Goal: Task Accomplishment & Management: Manage account settings

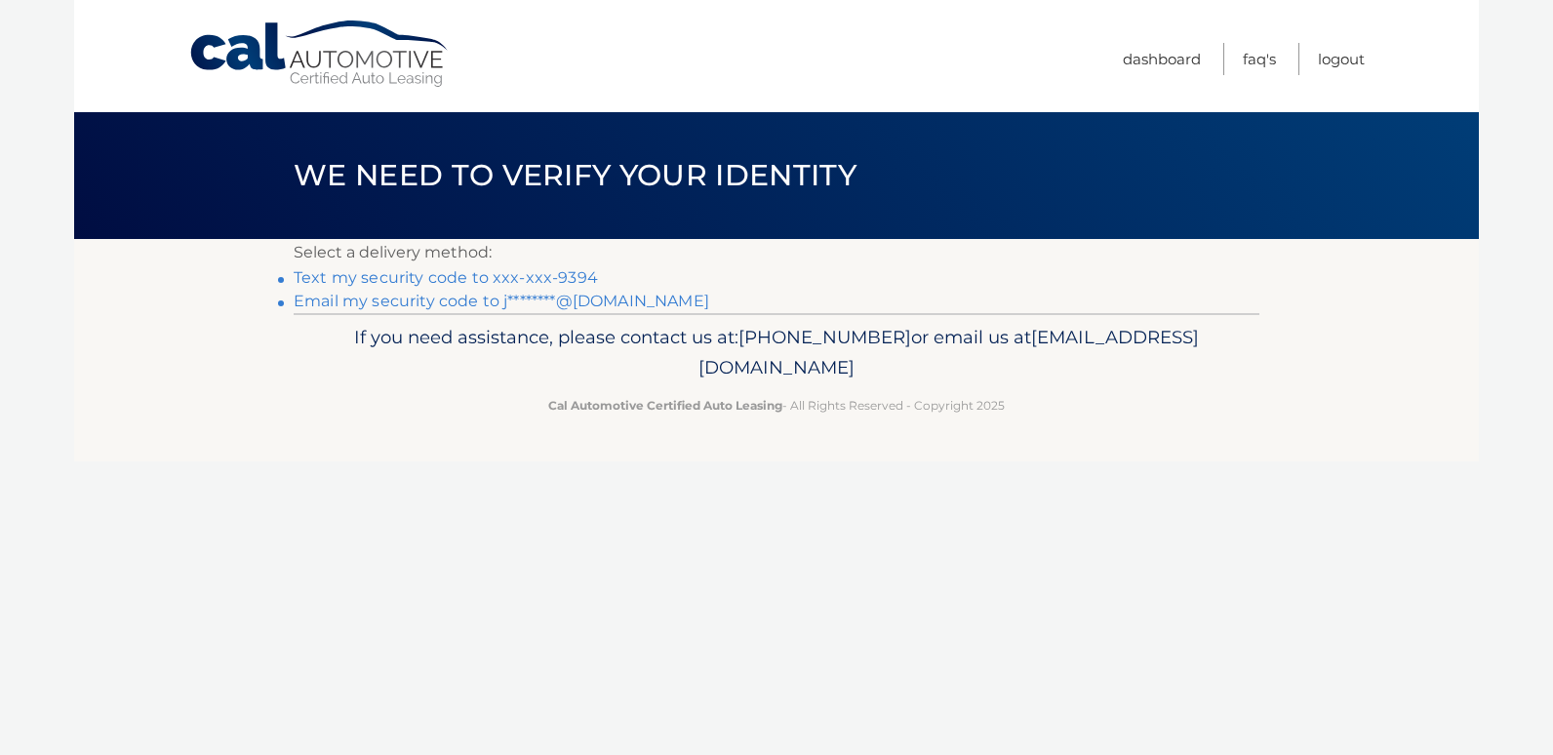
click at [442, 273] on link "Text my security code to xxx-xxx-9394" at bounding box center [446, 277] width 304 height 19
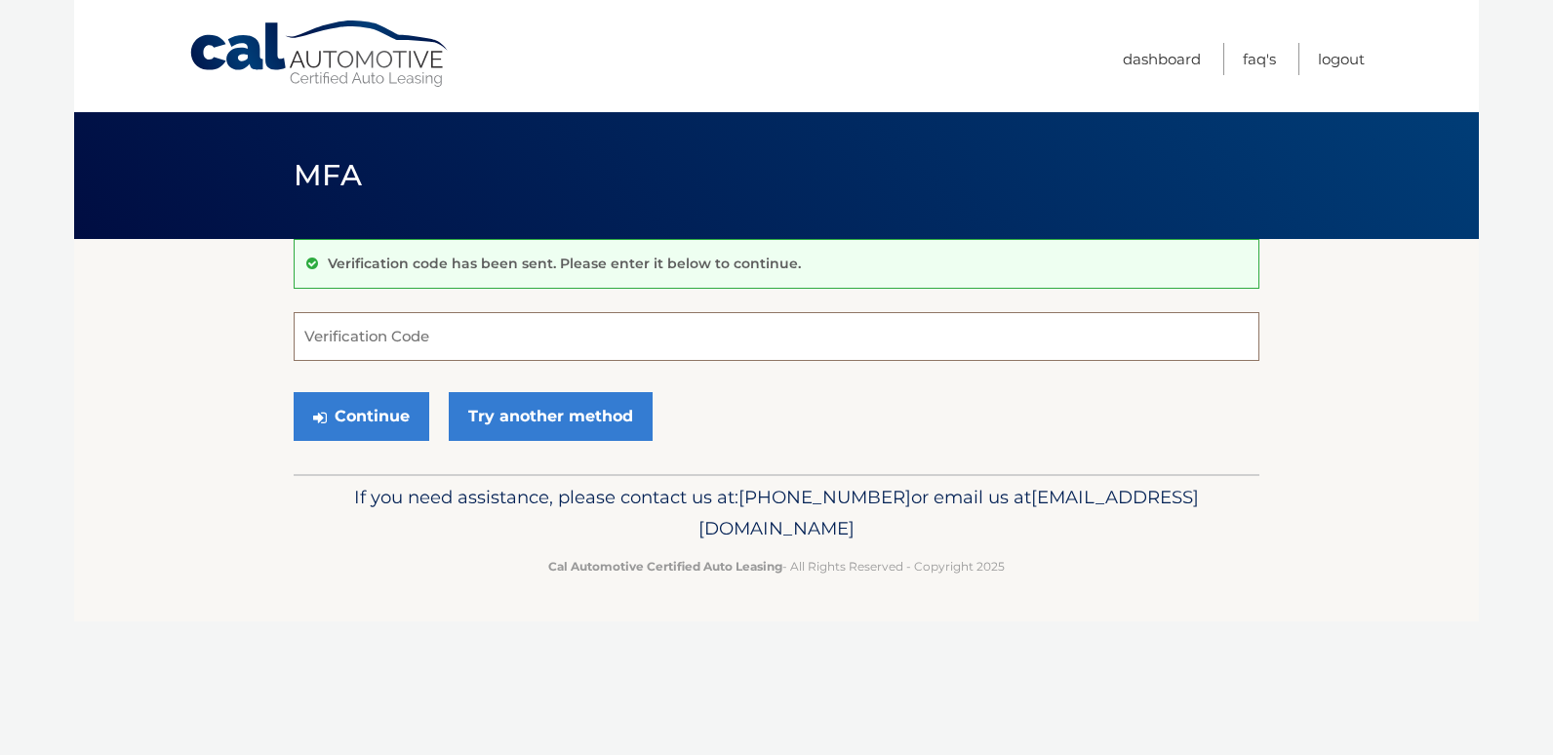
click at [302, 335] on input "Verification Code" at bounding box center [777, 336] width 966 height 49
type input "691263"
click at [362, 411] on button "Continue" at bounding box center [362, 416] width 136 height 49
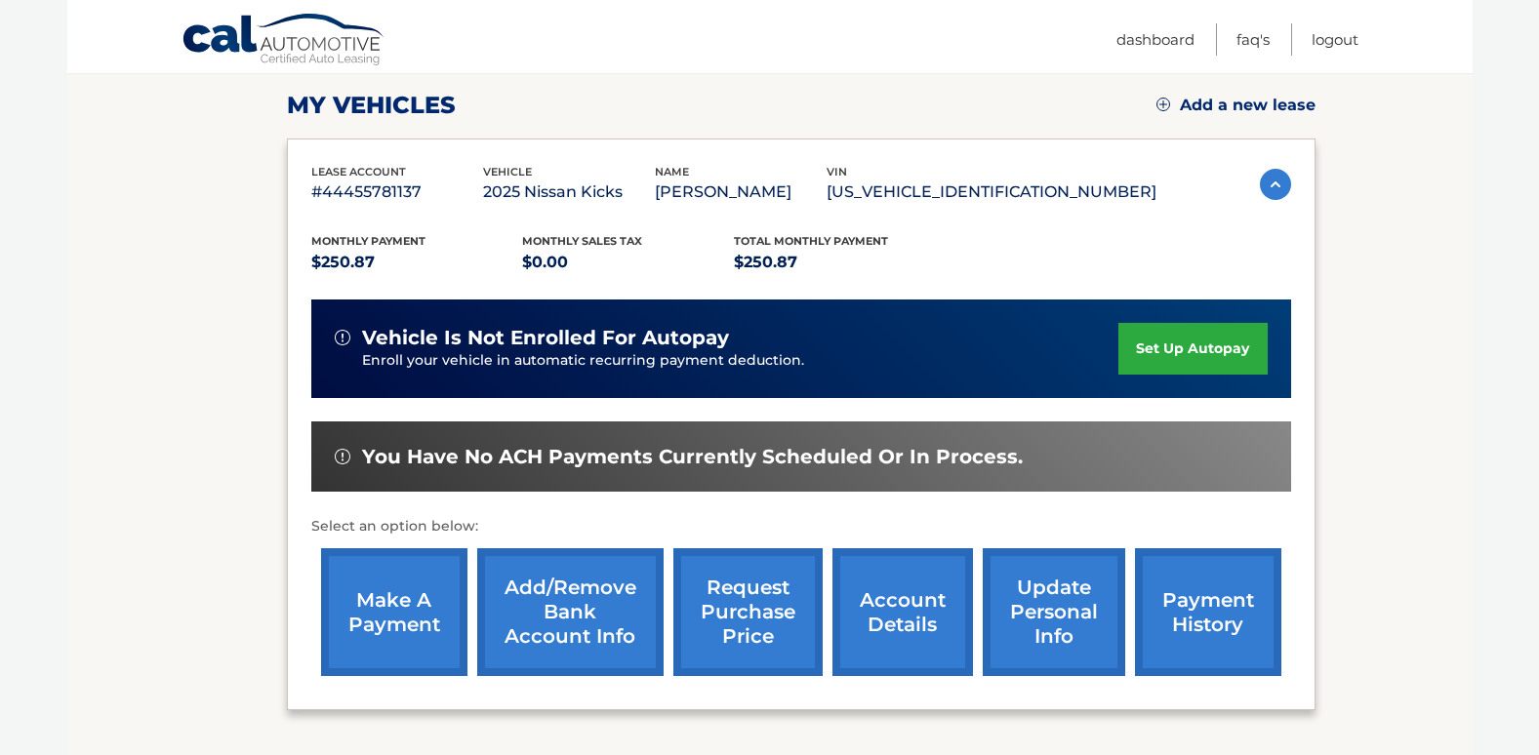
scroll to position [293, 0]
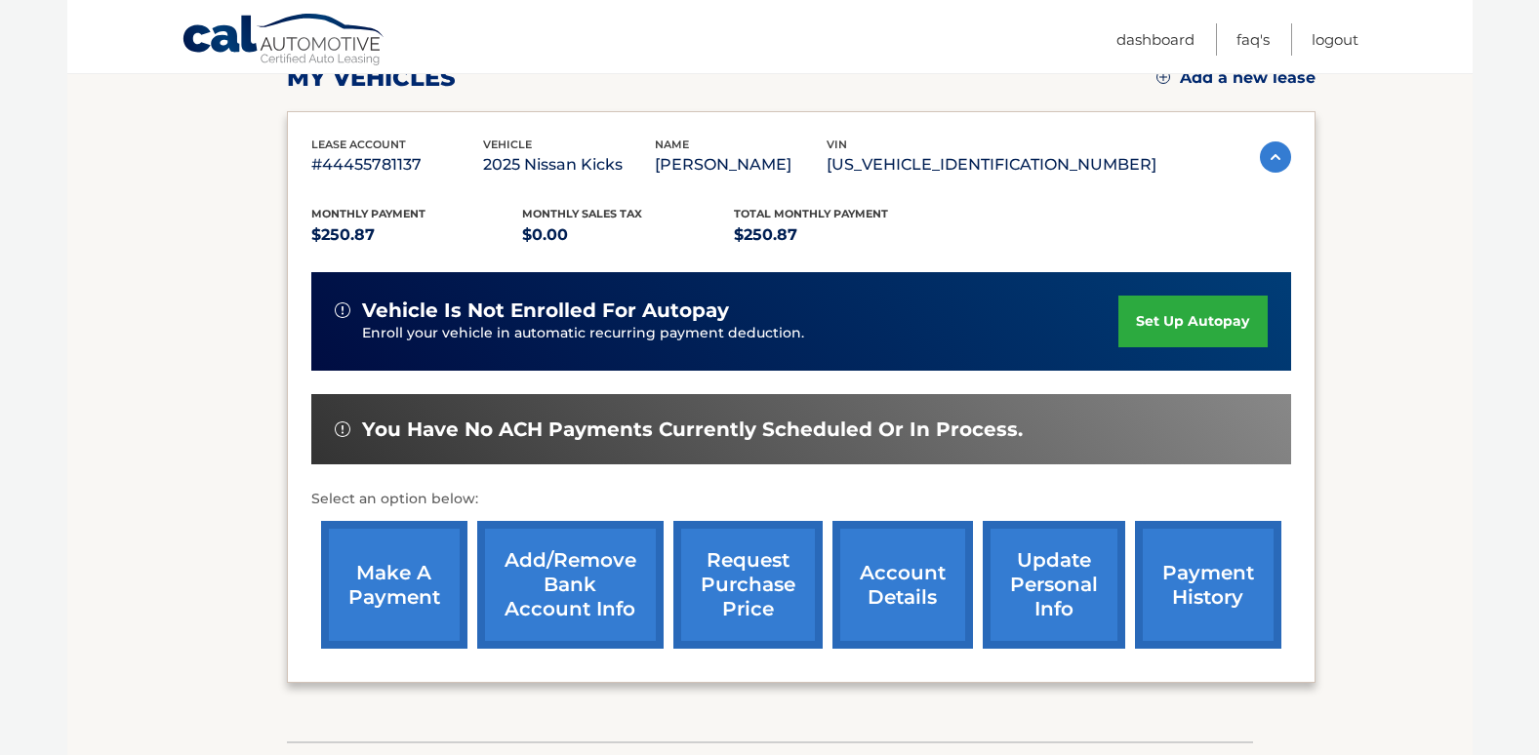
click at [383, 598] on link "make a payment" at bounding box center [394, 585] width 146 height 128
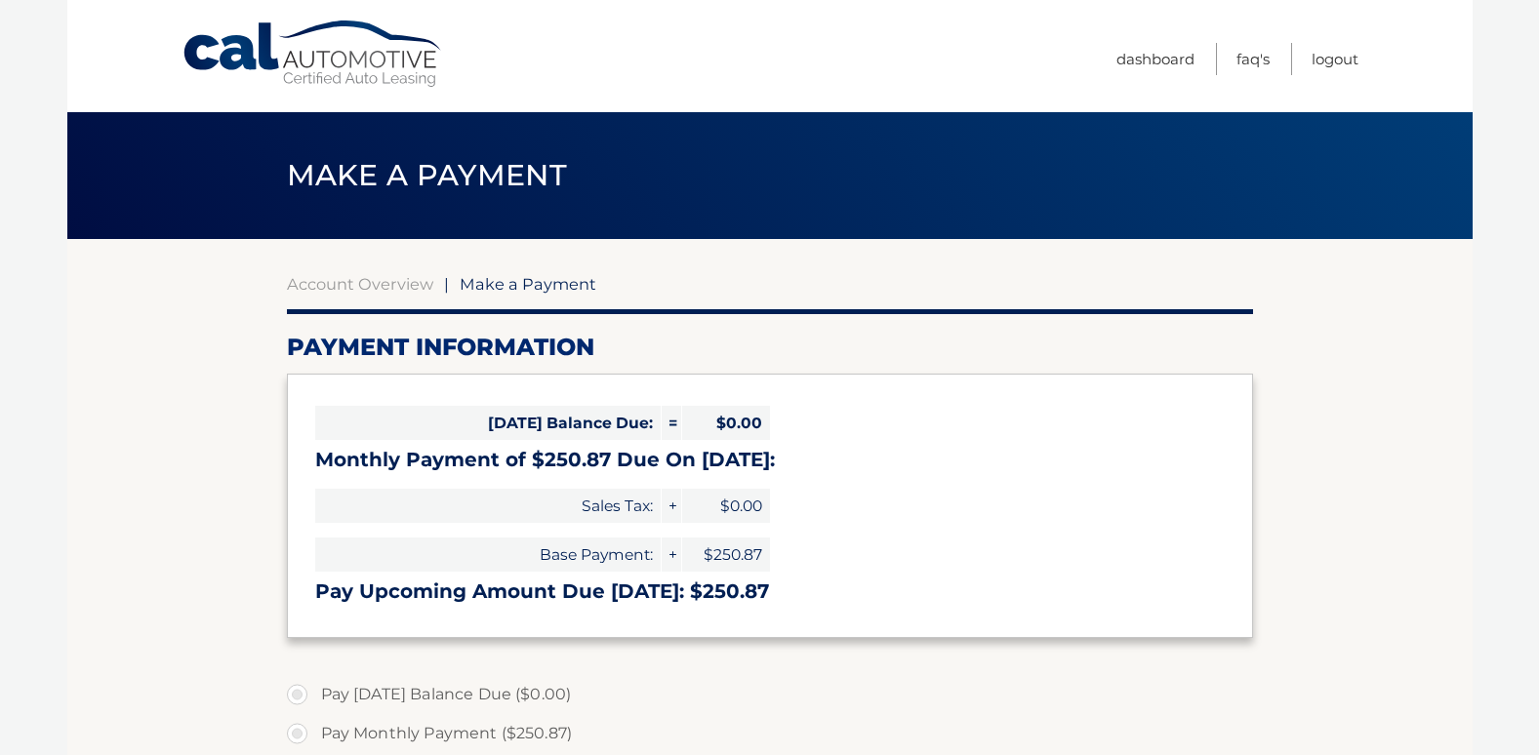
select select "ZDRiMDViMGYtZTIxYS00ZjY3LTlkMTktMWYyNDcyMmI0Nzg1"
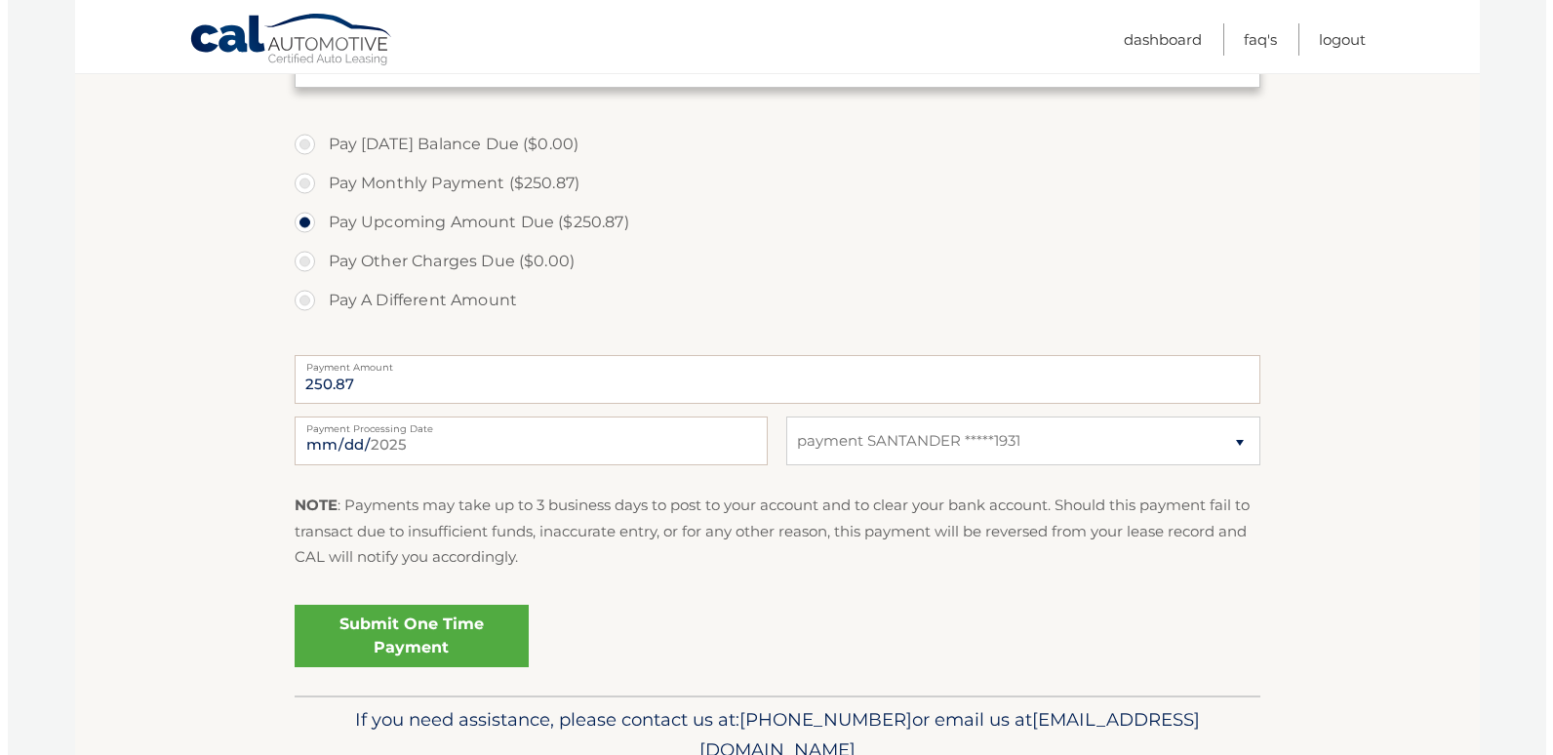
scroll to position [639, 0]
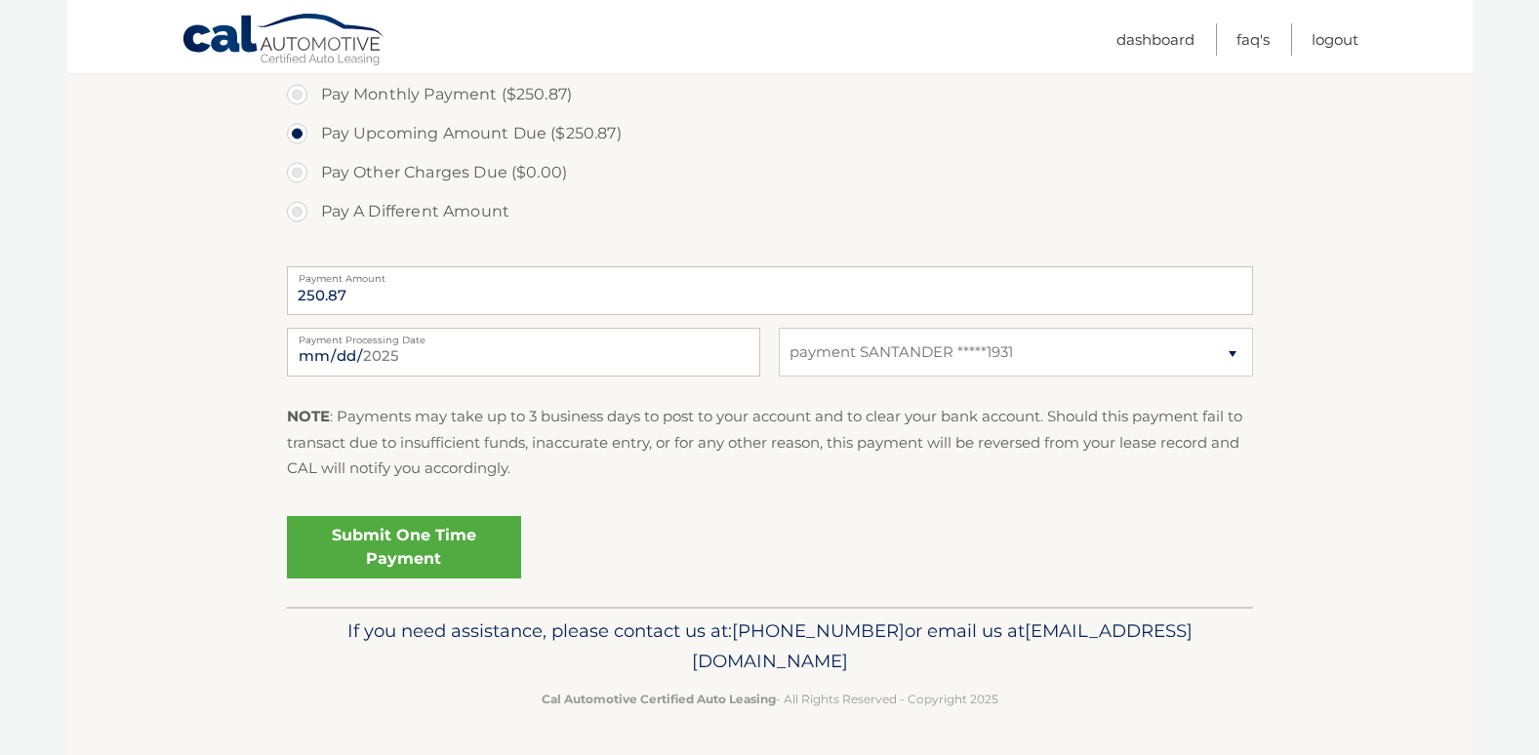
click at [401, 537] on link "Submit One Time Payment" at bounding box center [404, 547] width 234 height 62
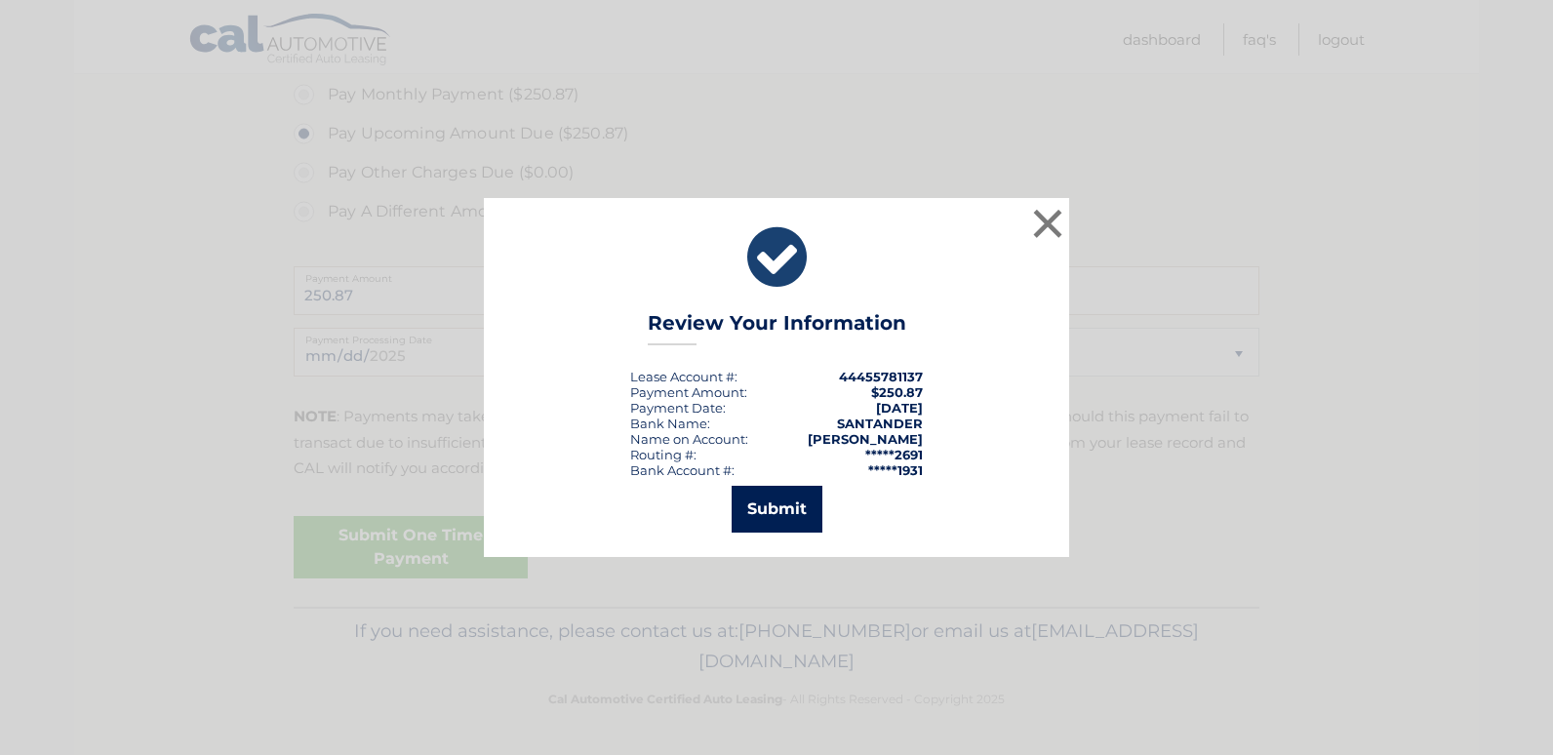
click at [759, 504] on button "Submit" at bounding box center [777, 509] width 91 height 47
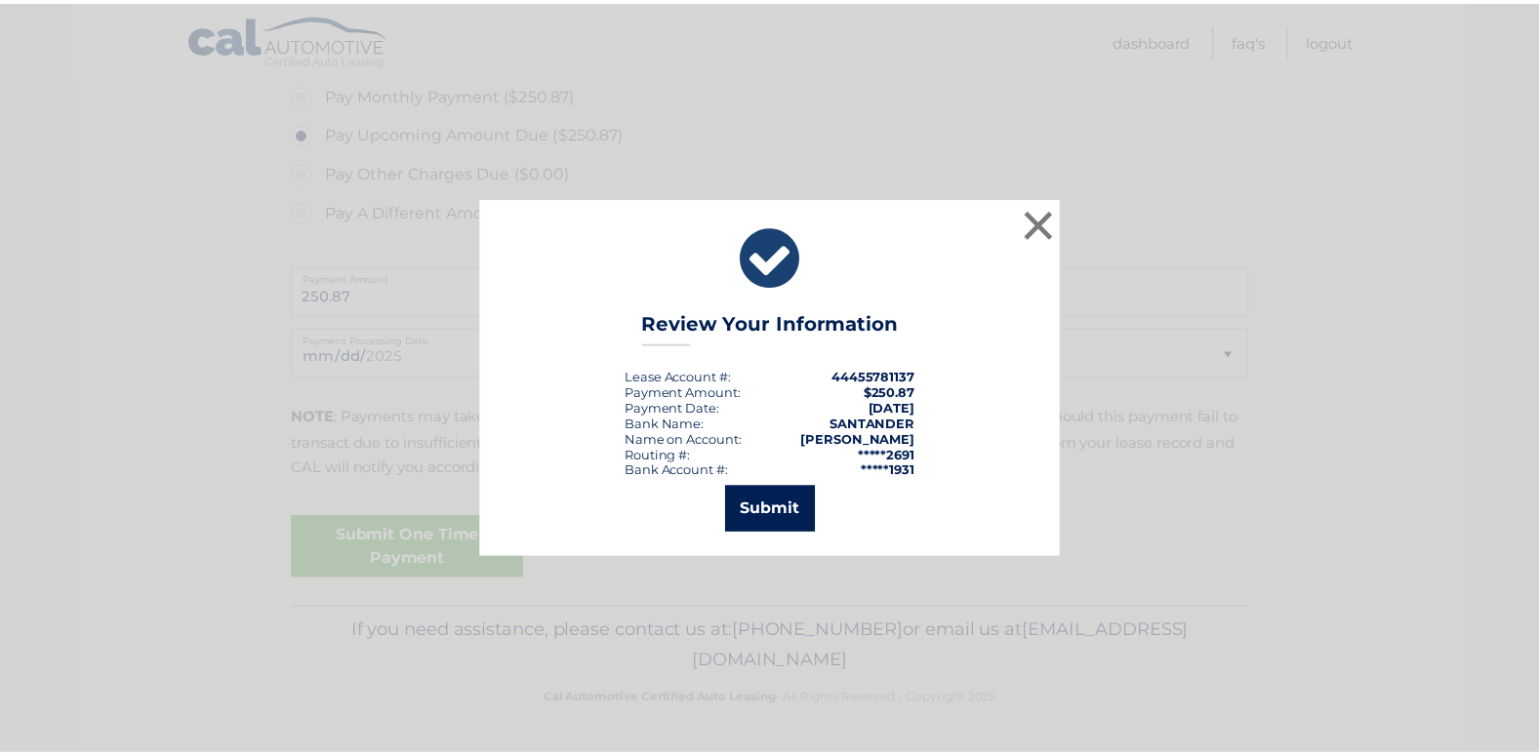
scroll to position [569, 0]
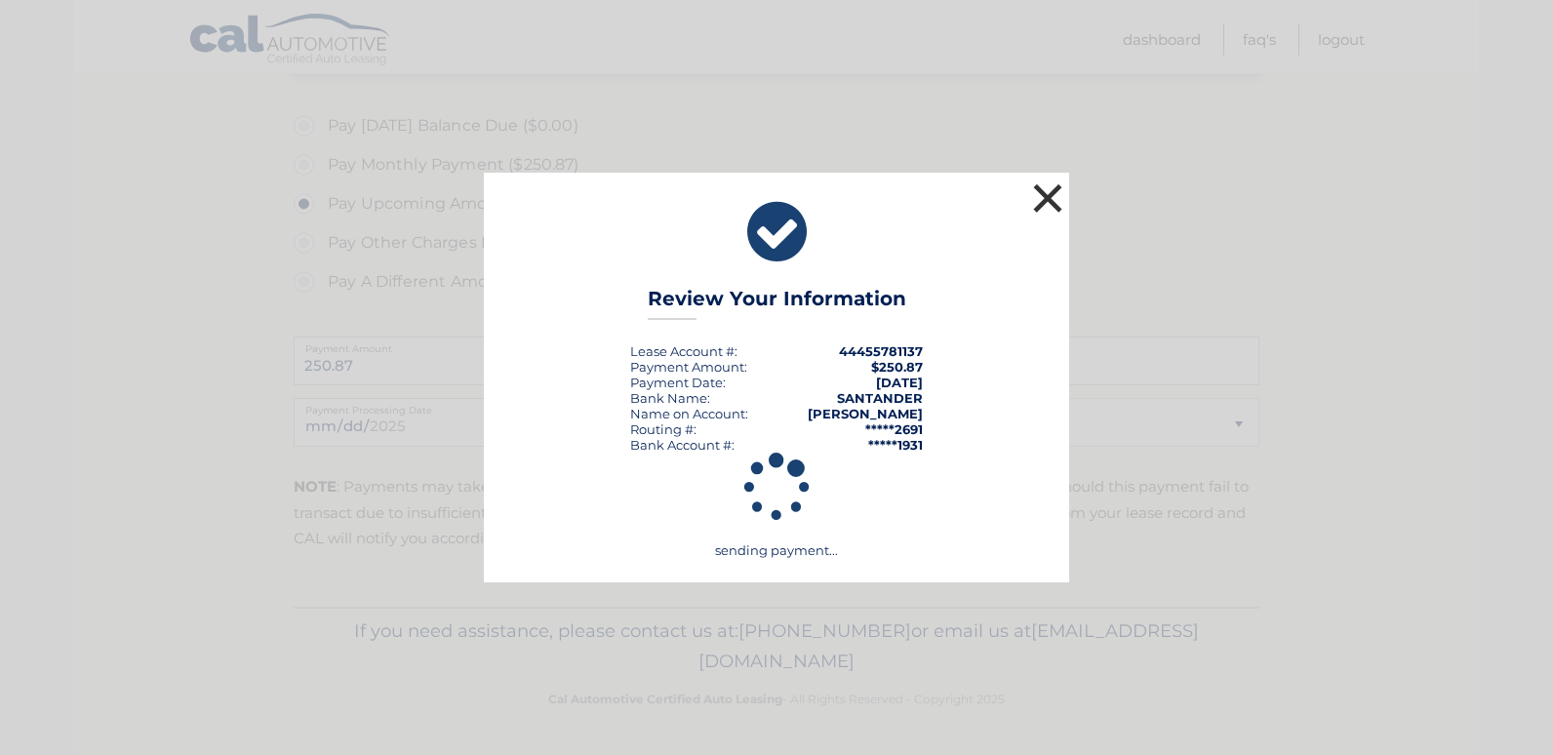
click at [1038, 195] on button "×" at bounding box center [1047, 198] width 39 height 39
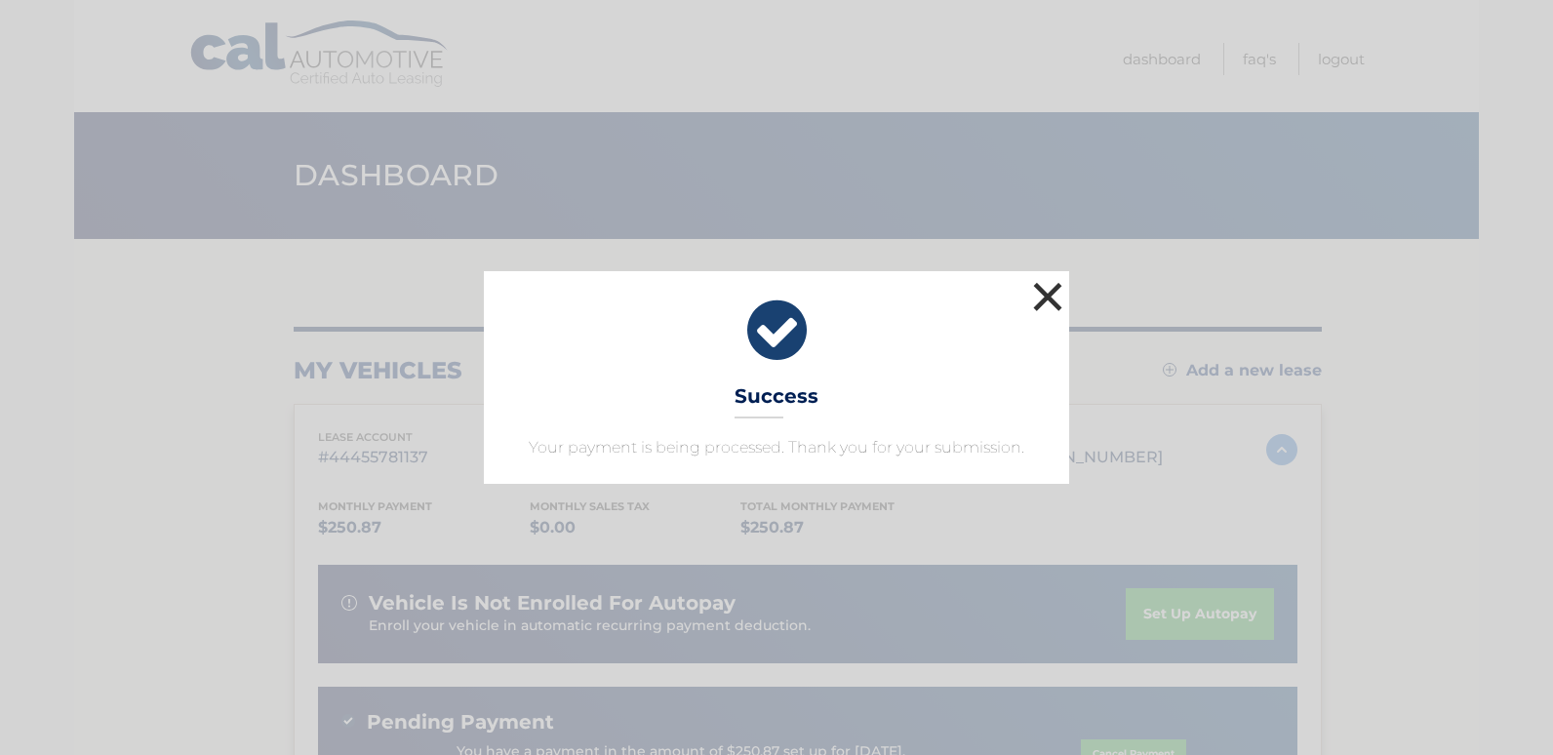
click at [1058, 295] on button "×" at bounding box center [1047, 296] width 39 height 39
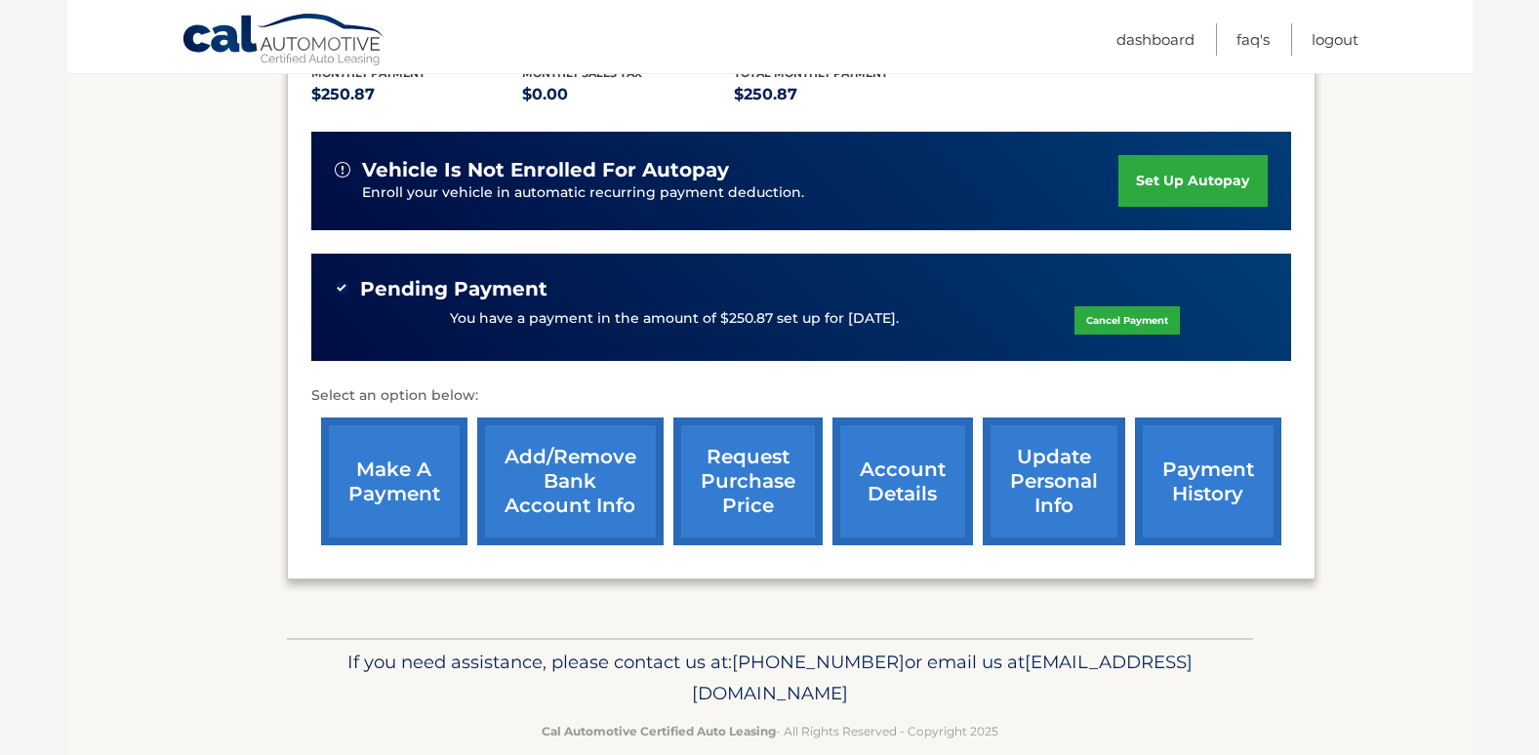
scroll to position [464, 0]
